Goal: Task Accomplishment & Management: Complete application form

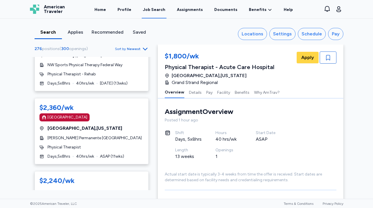
scroll to position [2541, 0]
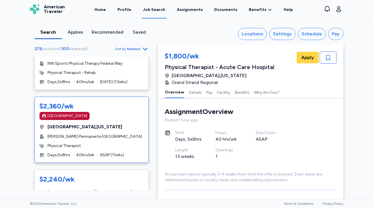
click at [71, 105] on div "$2,360/wk Magnet Hospital Sacramento , California Kaiser Permanente South Sacra…" at bounding box center [92, 130] width 114 height 66
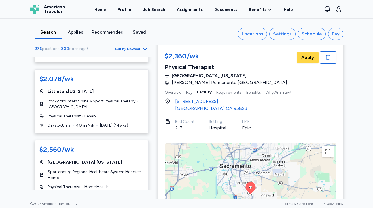
scroll to position [2755, 0]
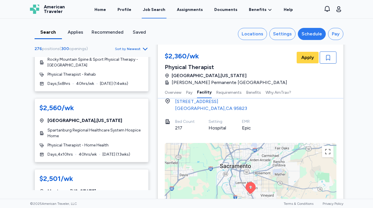
click at [309, 30] on button "Schedule" at bounding box center [312, 34] width 28 height 12
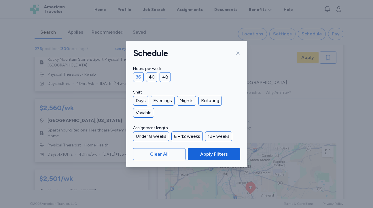
click at [140, 77] on div "36" at bounding box center [138, 77] width 11 height 10
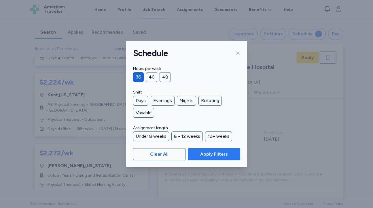
click at [222, 155] on span "Apply Filters" at bounding box center [214, 154] width 28 height 7
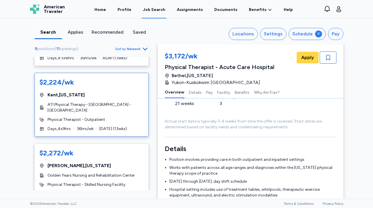
click at [109, 107] on div "$2,224/wk Kent , Washington ATI Physical Therapy - Kent - Lake Meridian Physica…" at bounding box center [92, 105] width 114 height 64
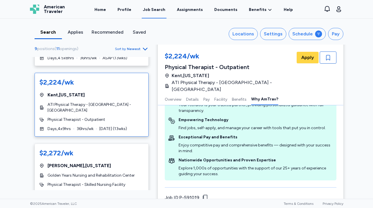
scroll to position [678, 0]
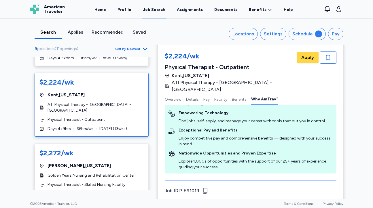
click at [132, 48] on span "Newest" at bounding box center [134, 49] width 14 height 5
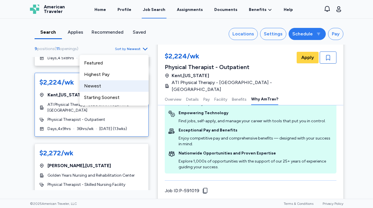
click at [304, 33] on div "Schedule" at bounding box center [302, 34] width 20 height 7
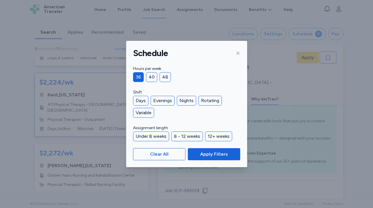
click at [139, 77] on div "36" at bounding box center [138, 77] width 11 height 10
click at [153, 137] on div "Under 8 weeks" at bounding box center [151, 137] width 36 height 10
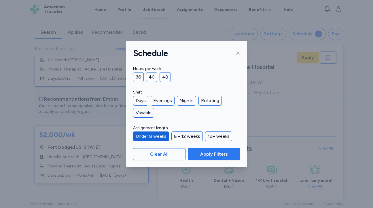
scroll to position [42, 0]
click at [224, 157] on span "Apply Filters" at bounding box center [214, 154] width 28 height 7
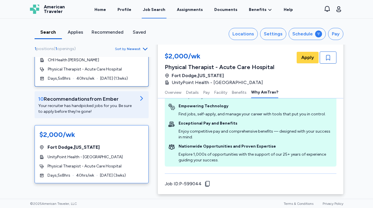
scroll to position [0, 0]
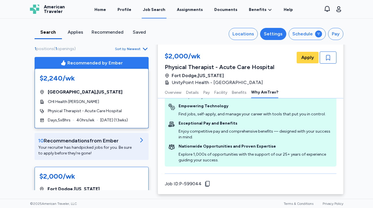
click at [274, 33] on div "Settings" at bounding box center [273, 34] width 19 height 7
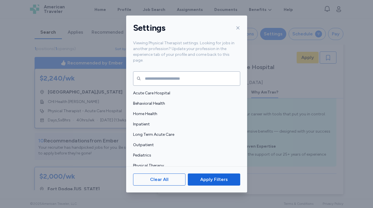
click at [274, 33] on div "Settings Viewing Physical Therapist settings. Looking for jobs in another profe…" at bounding box center [186, 104] width 373 height 208
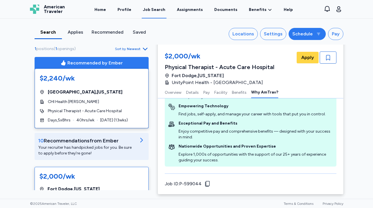
click at [310, 35] on div "Schedule" at bounding box center [302, 34] width 20 height 7
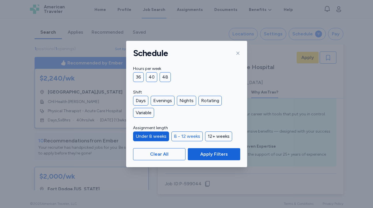
click at [183, 140] on div "8 - 12 weeks" at bounding box center [186, 137] width 31 height 10
click at [158, 139] on div "Under 8 weeks" at bounding box center [151, 137] width 36 height 10
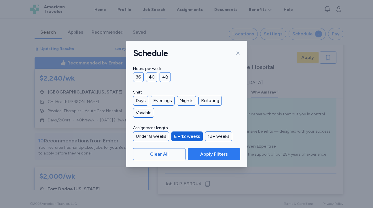
click at [205, 154] on span "Apply Filters" at bounding box center [214, 154] width 28 height 7
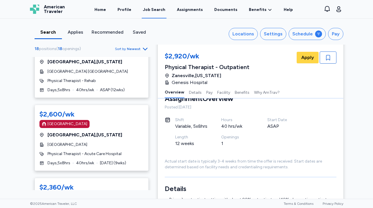
scroll to position [272, 0]
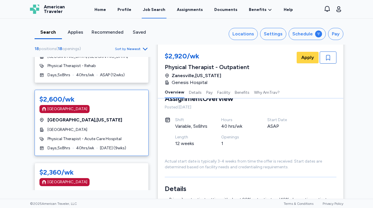
click at [132, 126] on div "$2,600/wk Magnet Hospital Grand Junction , Colorado St. Mary's Regional Hospita…" at bounding box center [92, 123] width 114 height 66
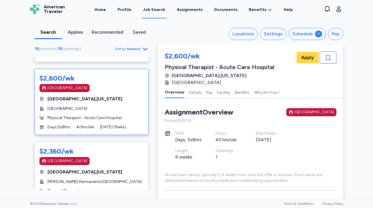
click at [102, 33] on div "Recommended" at bounding box center [108, 32] width 32 height 7
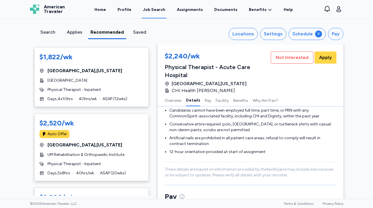
scroll to position [434, 0]
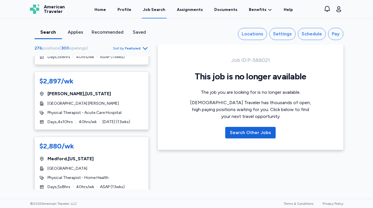
scroll to position [3431, 0]
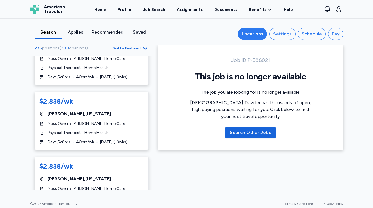
click at [263, 34] on div "Locations" at bounding box center [253, 34] width 22 height 7
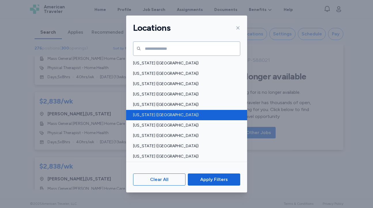
click at [158, 117] on span "Colorado (CO)" at bounding box center [185, 115] width 104 height 6
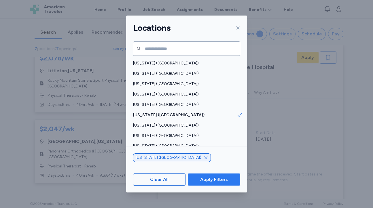
scroll to position [452, 0]
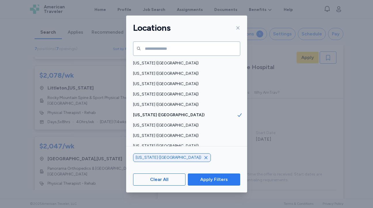
click at [205, 177] on span "Apply Filters" at bounding box center [214, 179] width 28 height 7
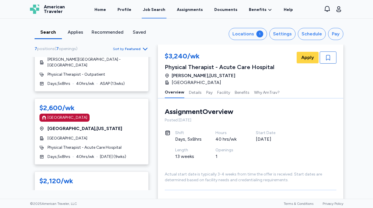
scroll to position [274, 0]
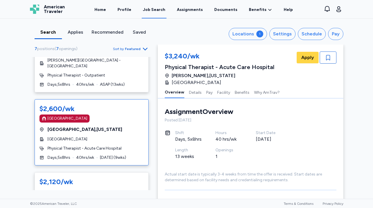
click at [120, 126] on div "Grand Junction , Colorado" at bounding box center [91, 129] width 104 height 7
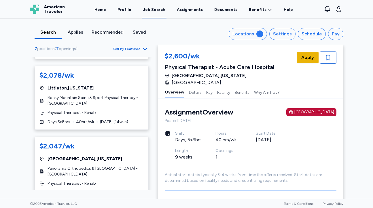
click at [307, 58] on span "Apply" at bounding box center [307, 57] width 13 height 7
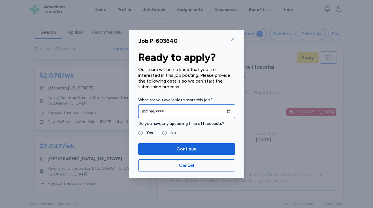
click at [192, 115] on input "date" at bounding box center [186, 111] width 97 height 13
click at [229, 111] on input "date" at bounding box center [186, 111] width 97 height 13
type input "**********"
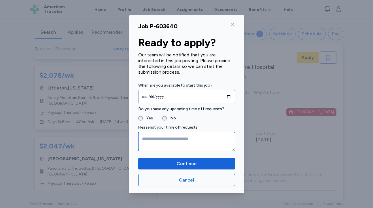
click at [152, 138] on textarea at bounding box center [186, 141] width 97 height 19
type textarea "**********"
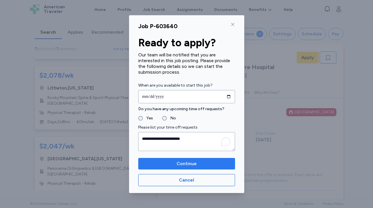
click at [184, 164] on span "Continue" at bounding box center [187, 163] width 20 height 7
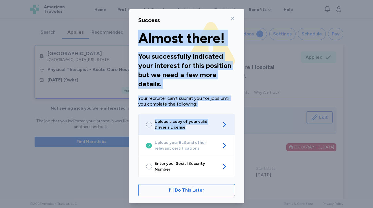
drag, startPoint x: 233, startPoint y: 18, endPoint x: 194, endPoint y: 126, distance: 114.9
click at [194, 126] on div "Success Almost there! You successfully indicated your interest for this positio…" at bounding box center [186, 106] width 115 height 194
click at [173, 129] on span "Upload a copy of your valid Driver's License" at bounding box center [187, 125] width 64 height 12
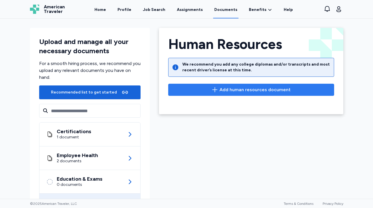
click at [228, 90] on span "Add human resources document" at bounding box center [254, 89] width 71 height 7
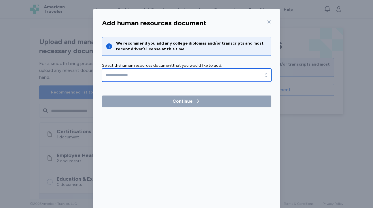
click at [150, 71] on input "text" at bounding box center [186, 75] width 169 height 13
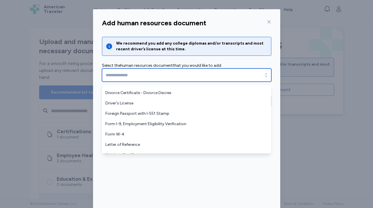
scroll to position [42, 0]
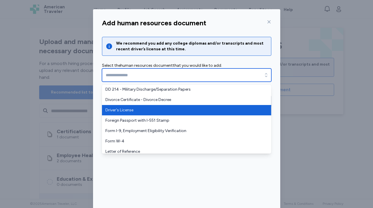
type input "**********"
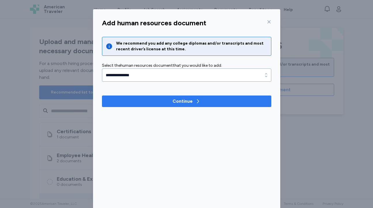
click at [159, 102] on span "Continue" at bounding box center [187, 101] width 160 height 7
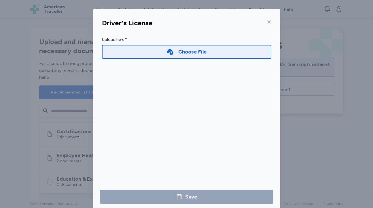
click at [180, 52] on div "Choose File" at bounding box center [192, 52] width 29 height 8
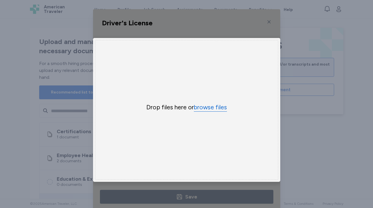
click at [214, 104] on button "browse files" at bounding box center [210, 107] width 33 height 8
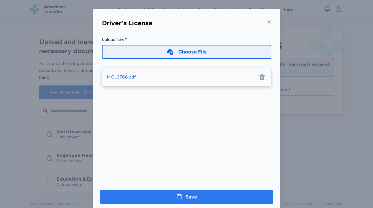
click at [197, 194] on span "Save" at bounding box center [187, 197] width 164 height 8
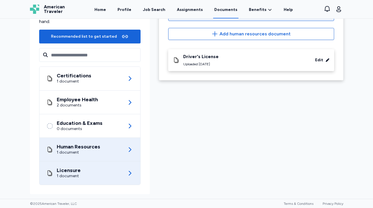
scroll to position [0, 0]
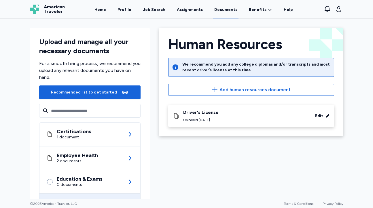
click at [57, 11] on span "American Traveler" at bounding box center [54, 9] width 21 height 9
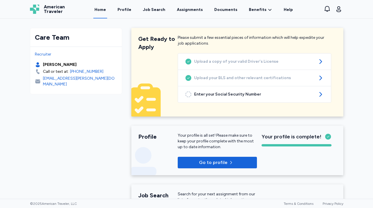
click at [107, 8] on link "Home" at bounding box center [100, 10] width 14 height 18
